Goal: Task Accomplishment & Management: Manage account settings

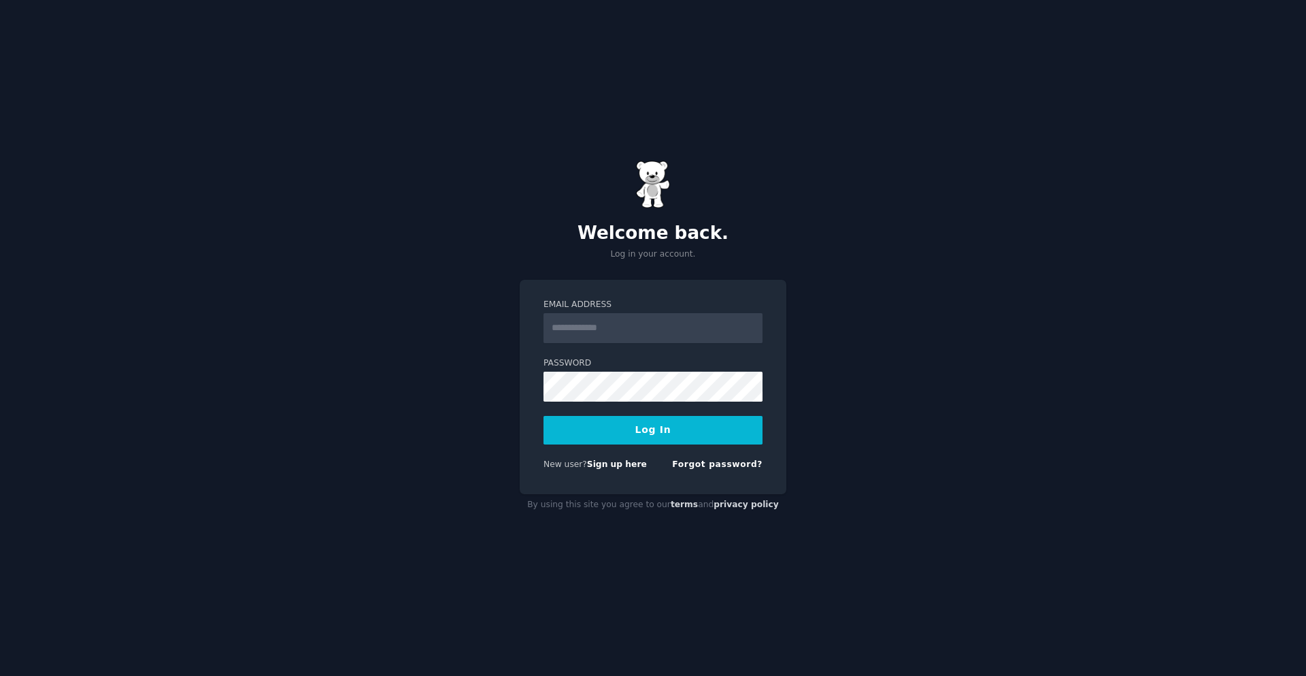
click at [648, 339] on input "Email Address" at bounding box center [653, 328] width 219 height 30
type input "**********"
click at [580, 429] on button "Log In" at bounding box center [653, 430] width 219 height 29
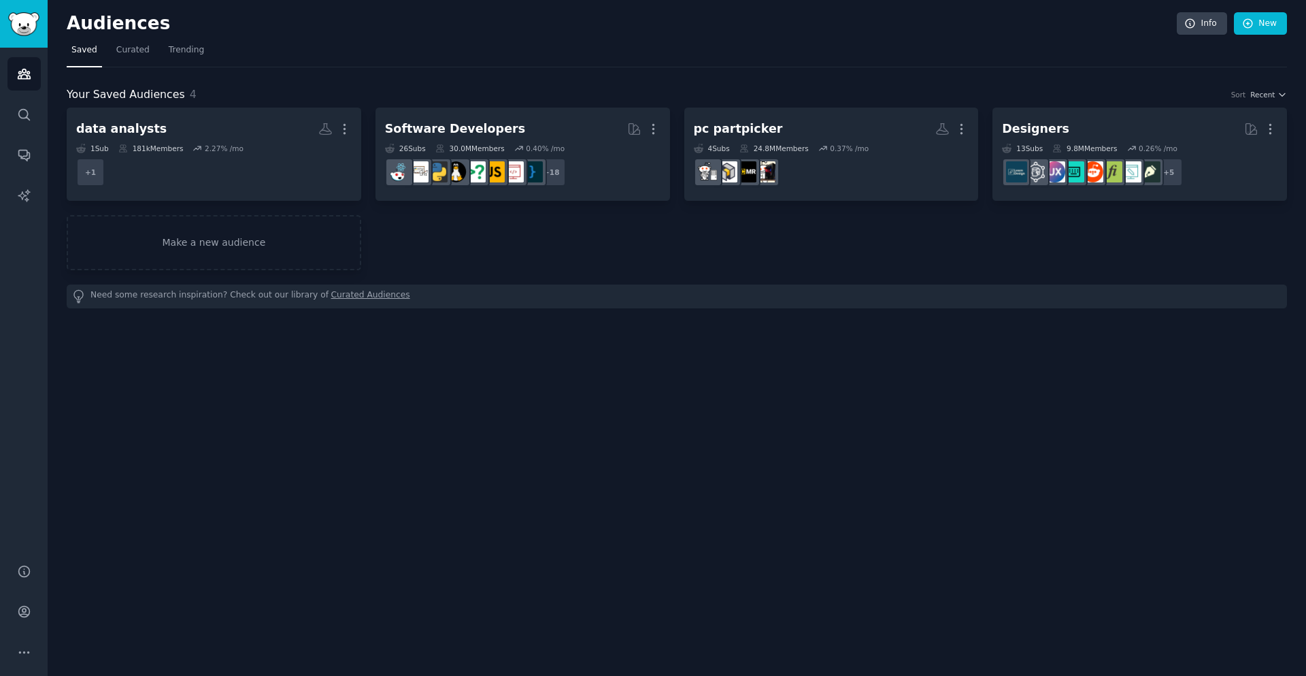
click at [337, 31] on h2 "Audiences" at bounding box center [622, 24] width 1110 height 22
click at [333, 39] on nav "Saved Curated Trending" at bounding box center [677, 53] width 1221 height 28
click at [351, 32] on h2 "Audiences" at bounding box center [622, 24] width 1110 height 22
